Goal: Check status: Check status

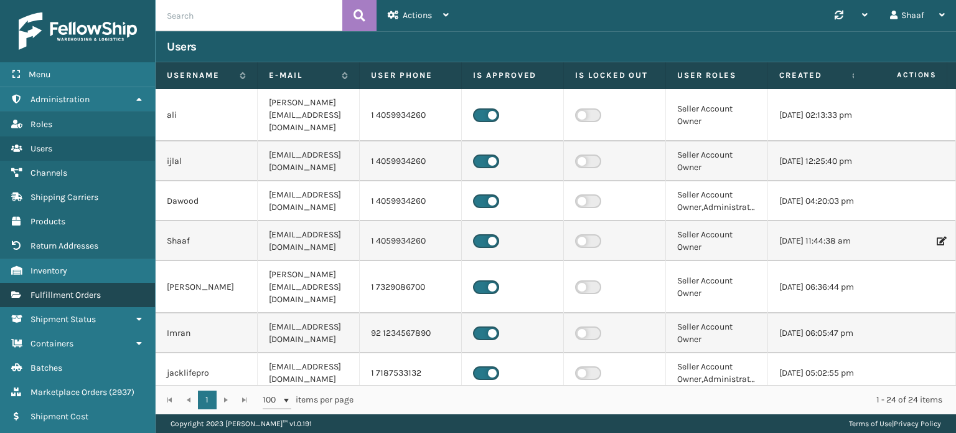
click at [61, 299] on link "Fulfillment Orders" at bounding box center [77, 295] width 155 height 24
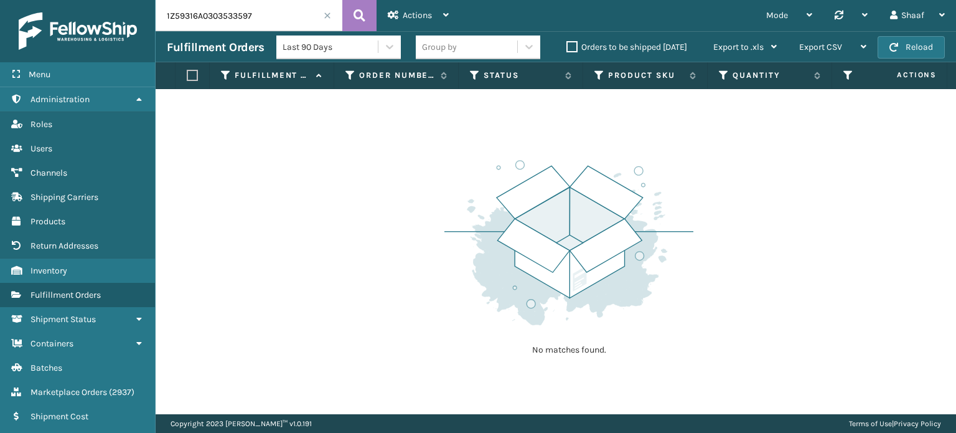
click at [218, 6] on input "1Z59316A0303533597" at bounding box center [249, 15] width 187 height 31
paste input "38471722 1Z59316A0333988531 1Z59316A0300799306 1Z59316A0336739116 1Z59316A03138…"
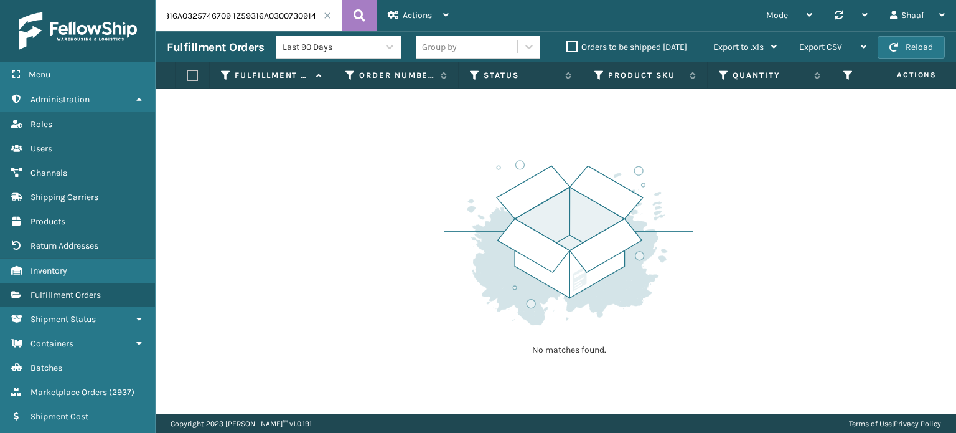
type input "1Z59316A0338471722 1Z59316A0333988531 1Z59316A0300799306 1Z59316A0336739116 1Z5…"
click at [326, 14] on span at bounding box center [327, 15] width 7 height 7
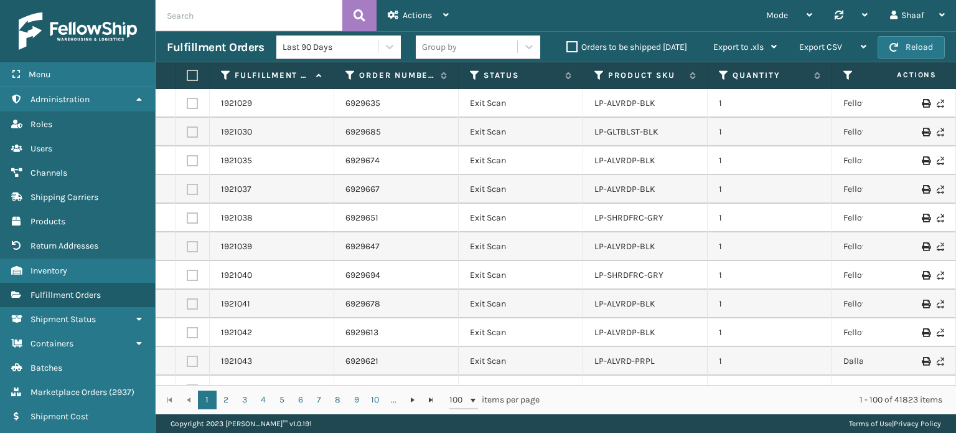
click at [243, 19] on input "text" at bounding box center [249, 15] width 187 height 31
paste input "1Z59316A0338471722"
type input "1Z59316A0338471722"
click at [358, 19] on icon at bounding box center [360, 15] width 12 height 19
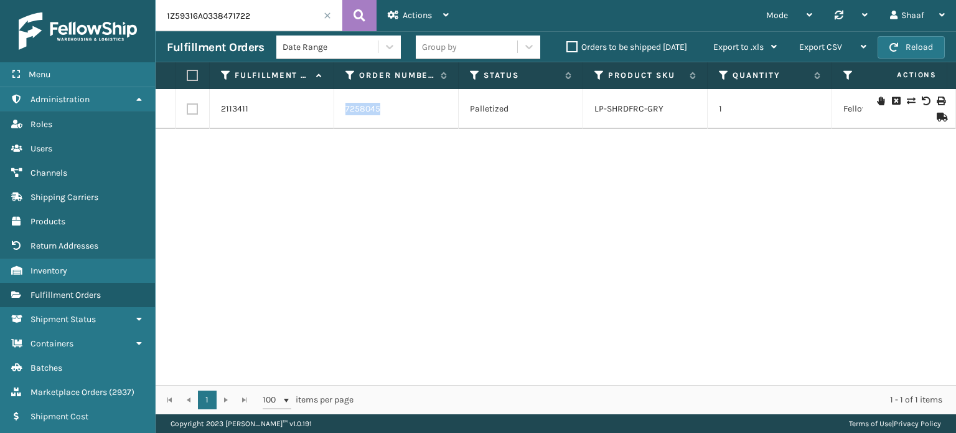
drag, startPoint x: 343, startPoint y: 111, endPoint x: 378, endPoint y: 108, distance: 34.9
click at [378, 108] on td "7258045" at bounding box center [396, 109] width 124 height 40
click at [339, 165] on div "2113411 7258045 Palletized LP-SHRDFRC-GRY 1 Fellowship - West LifePro UPS UPS G…" at bounding box center [556, 237] width 800 height 296
click at [276, 15] on input "1Z59316A0338471722" at bounding box center [249, 15] width 187 height 31
click at [234, 8] on input "1Z59316A0338471722" at bounding box center [249, 15] width 187 height 31
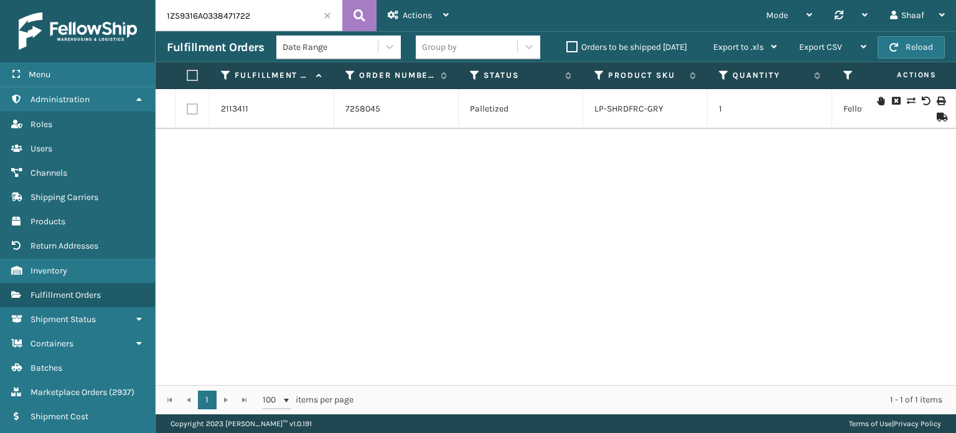
click at [234, 8] on input "1Z59316A0338471722" at bounding box center [249, 15] width 187 height 31
paste input ",1Z59316A0333988531,1Z59316A0300799306,1Z59316A0336739116,1Z59316A0313823522,1Z…"
type input "1Z59316A0338471722,1Z59316A0333988531,1Z59316A0300799306,1Z59316A0336739116,1Z5…"
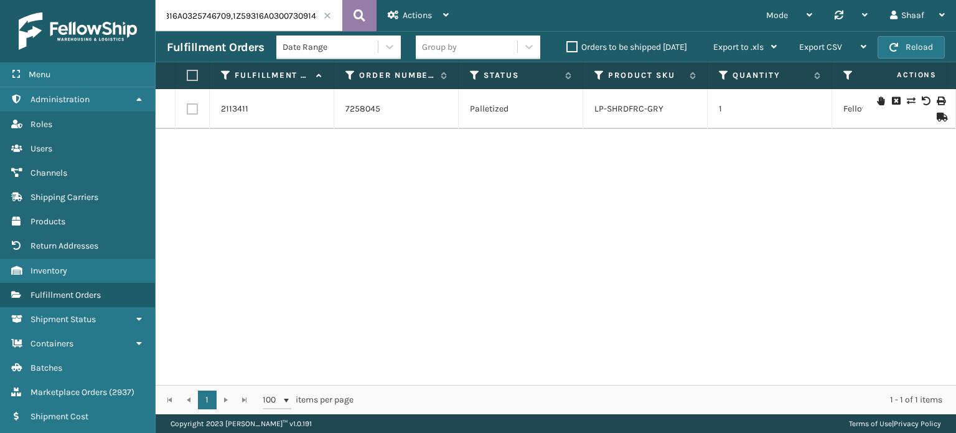
scroll to position [0, 0]
click at [355, 14] on icon at bounding box center [360, 15] width 12 height 19
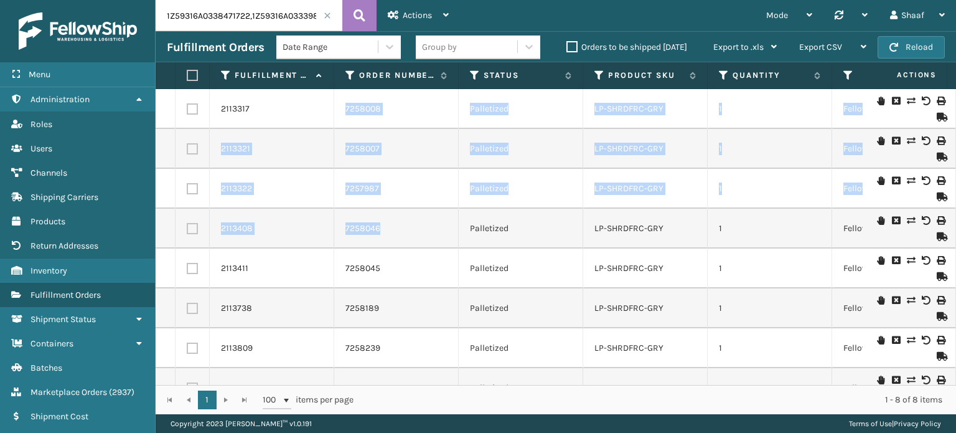
drag, startPoint x: 340, startPoint y: 110, endPoint x: 383, endPoint y: 215, distance: 113.0
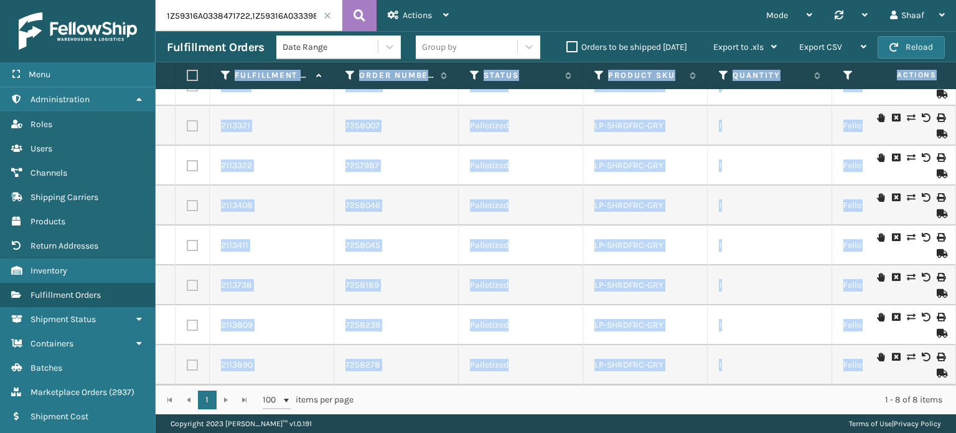
drag, startPoint x: 213, startPoint y: 74, endPoint x: 872, endPoint y: 357, distance: 717.4
click at [872, 357] on div "Fulfillment Order Id Order Number Status Product SKU Quantity Assigned Warehous…" at bounding box center [556, 238] width 800 height 352
copy div "Fulfillment Order Id Order Number Status Product SKU Quantity Assigned Warehous…"
click at [212, 80] on th "Fulfillment Order Id" at bounding box center [272, 75] width 124 height 27
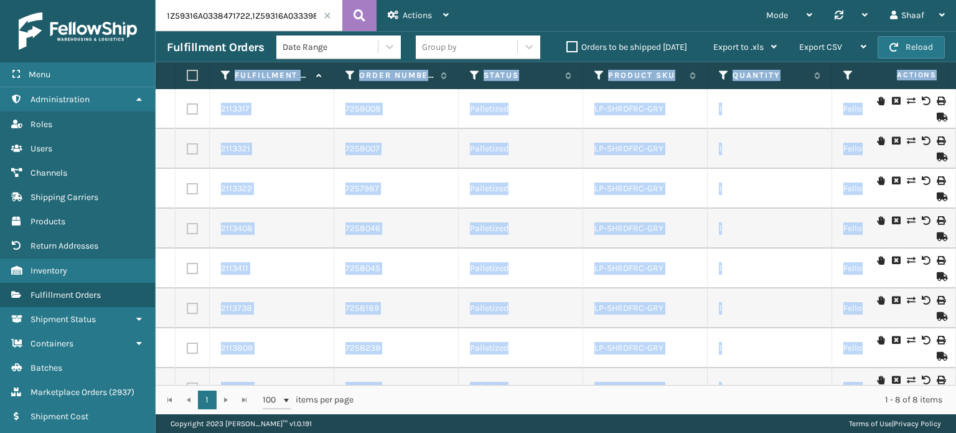
click at [211, 107] on td "2113317" at bounding box center [272, 109] width 124 height 40
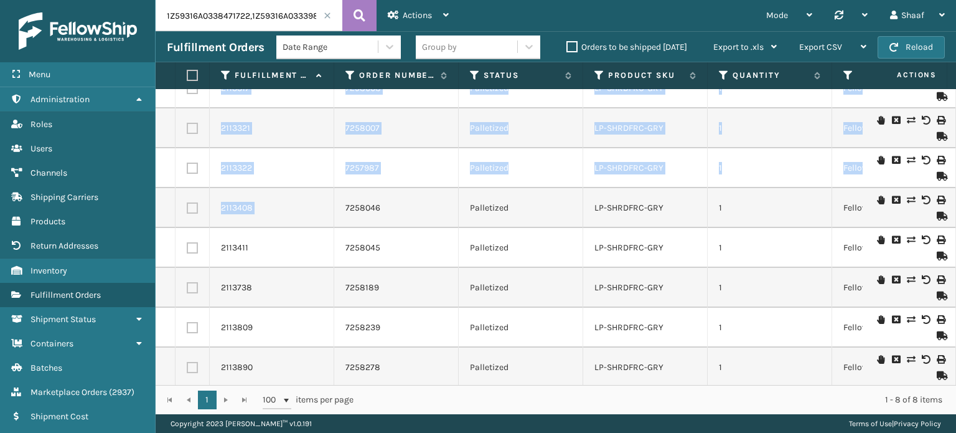
scroll to position [32, 0]
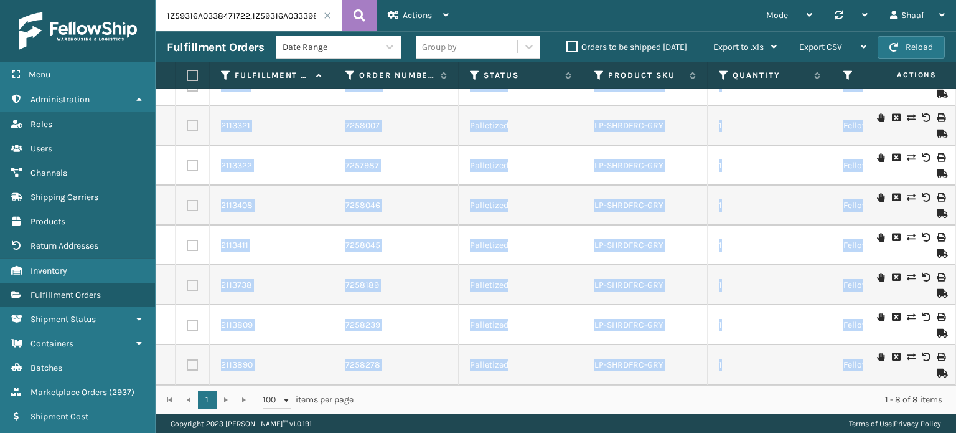
drag, startPoint x: 212, startPoint y: 107, endPoint x: 856, endPoint y: 355, distance: 691.0
copy tbody "2113317 7258008 Palletized LP-SHRDFRC-GRY 1 Fellowship - West LifePro UPS UPS G…"
